Goal: Transaction & Acquisition: Purchase product/service

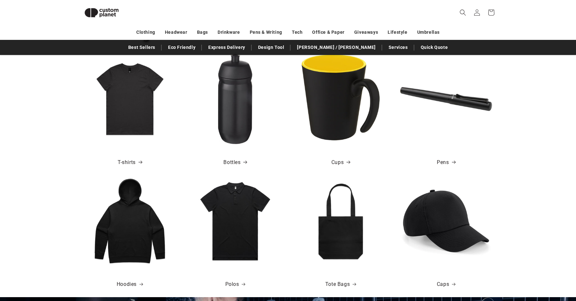
scroll to position [225, 0]
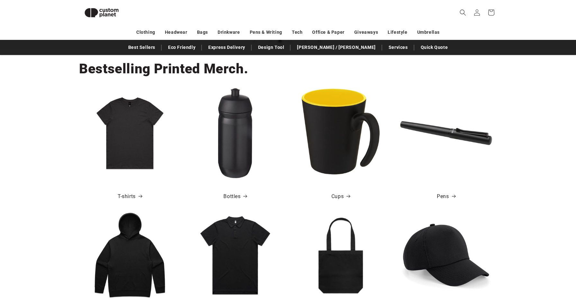
click at [251, 145] on img at bounding box center [235, 133] width 92 height 92
click at [236, 195] on link "Bottles" at bounding box center [234, 196] width 23 height 9
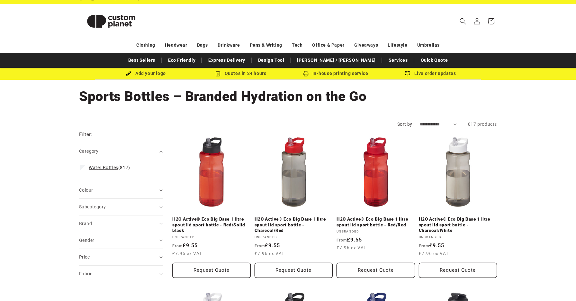
scroll to position [10, 0]
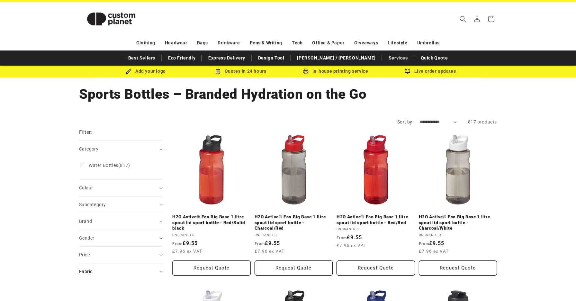
click at [145, 267] on summary "Fabric (0)" at bounding box center [121, 271] width 84 height 16
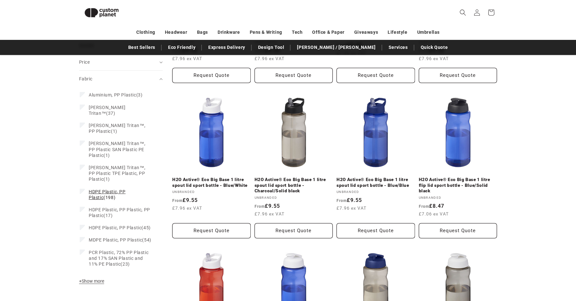
scroll to position [178, 0]
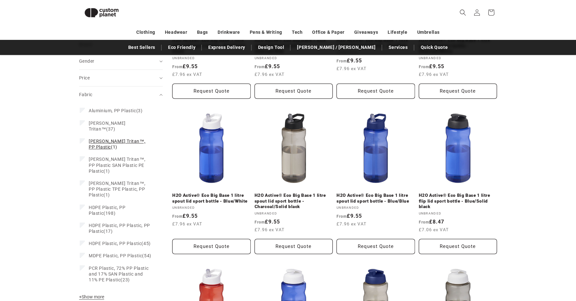
click at [84, 135] on label "[PERSON_NAME] Tritan™, PP Plastic (1) [PERSON_NAME] Tritan™, PP Plastic (1 prod…" at bounding box center [119, 144] width 78 height 18
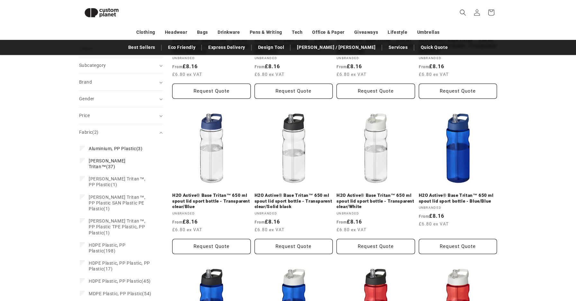
scroll to position [212, 0]
